Goal: Task Accomplishment & Management: Use online tool/utility

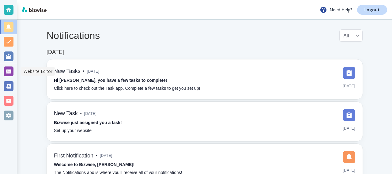
click at [9, 71] on div at bounding box center [9, 72] width 10 height 10
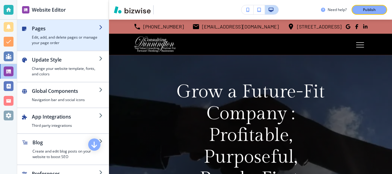
click at [35, 36] on h4 "Edit, add, and delete pages or manage your page order" at bounding box center [65, 40] width 67 height 11
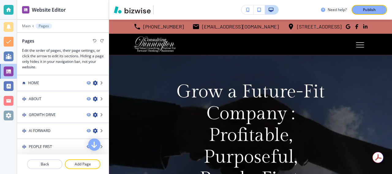
click at [37, 47] on div at bounding box center [63, 46] width 82 height 4
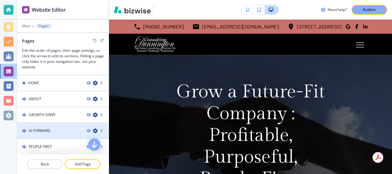
click at [44, 131] on h4 "AI FORWARD" at bounding box center [40, 131] width 22 height 6
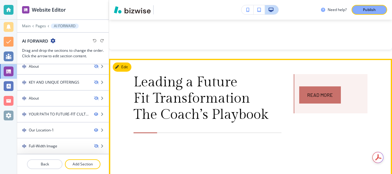
scroll to position [431, 0]
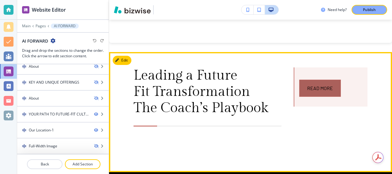
click at [308, 94] on link "Read More" at bounding box center [321, 88] width 42 height 17
